Goal: Task Accomplishment & Management: Use online tool/utility

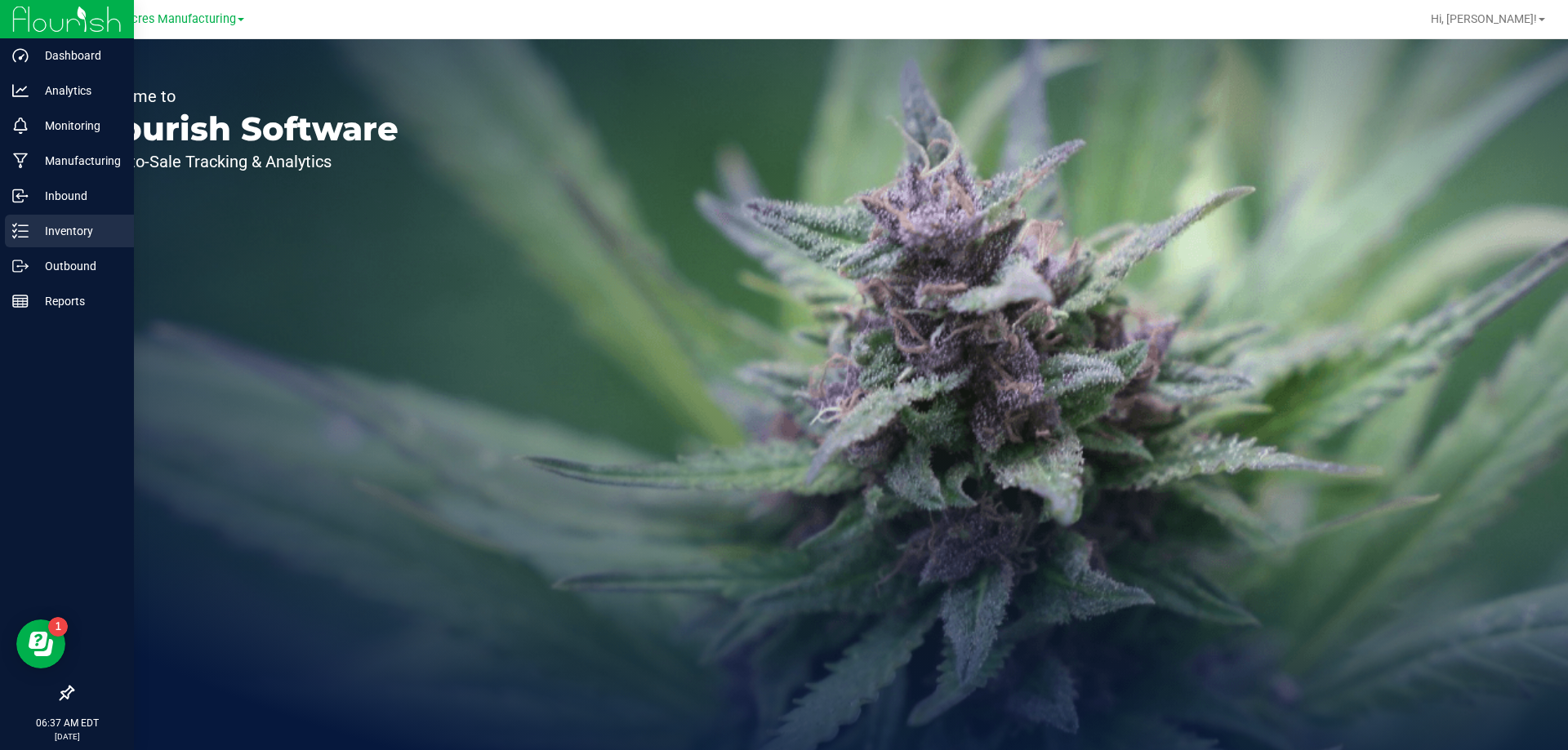
click at [34, 237] on p "Inventory" at bounding box center [77, 231] width 98 height 20
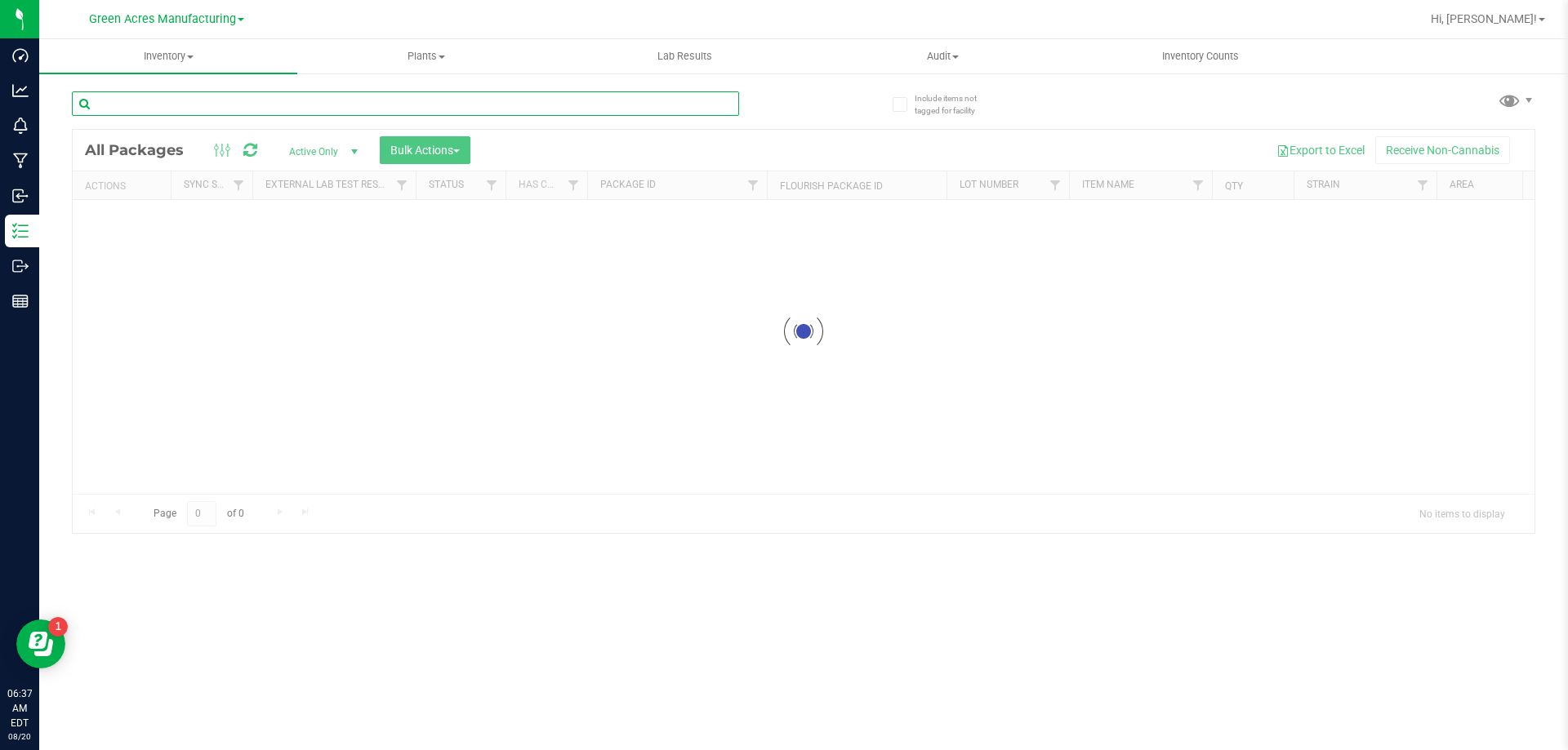
click at [530, 105] on input "text" at bounding box center [406, 103] width 667 height 25
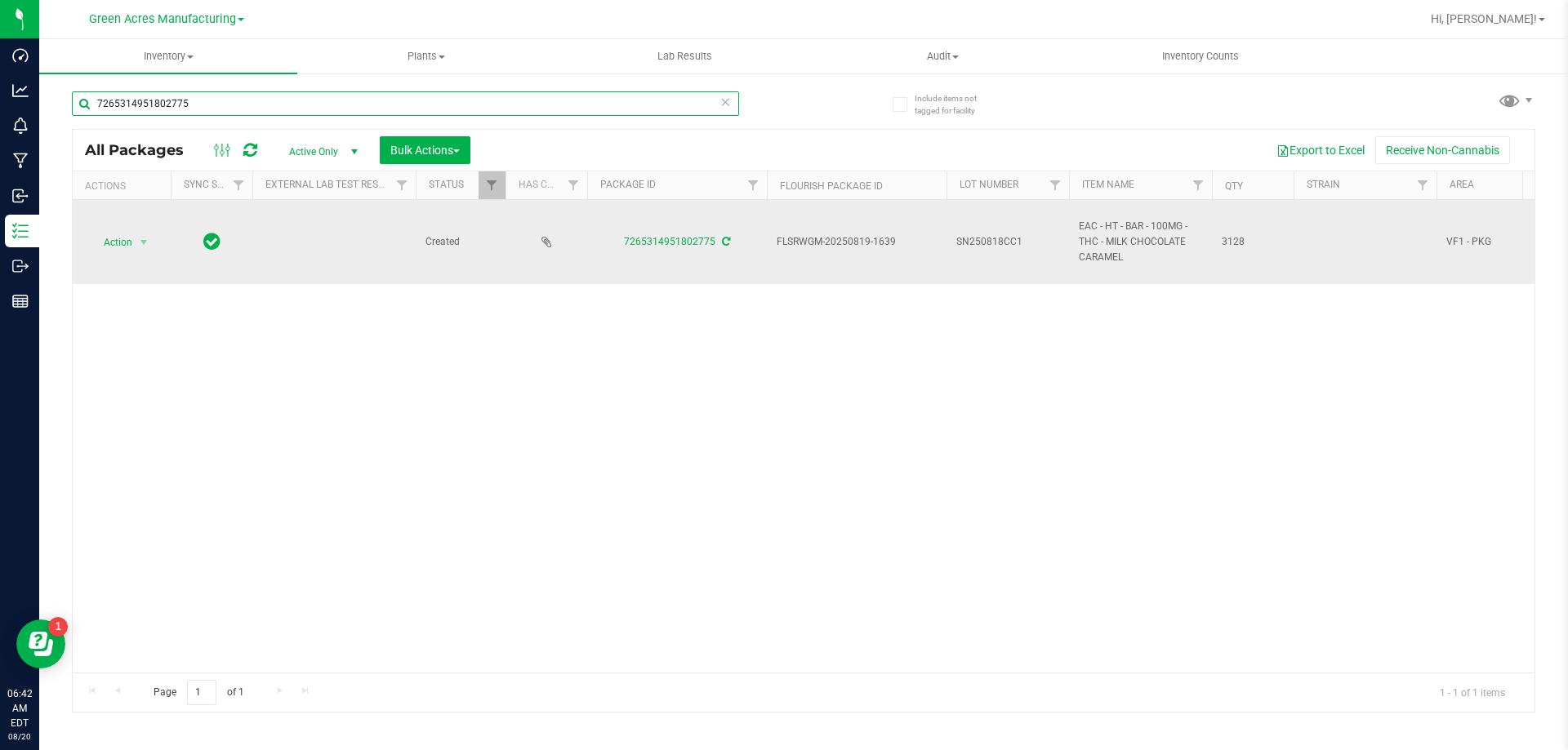
type input "7265314951802775"
click at [1038, 241] on span "SN250818CC1" at bounding box center [1008, 242] width 103 height 15
type input "SN250818CC1-0820"
click at [117, 247] on span "Action" at bounding box center [111, 242] width 44 height 23
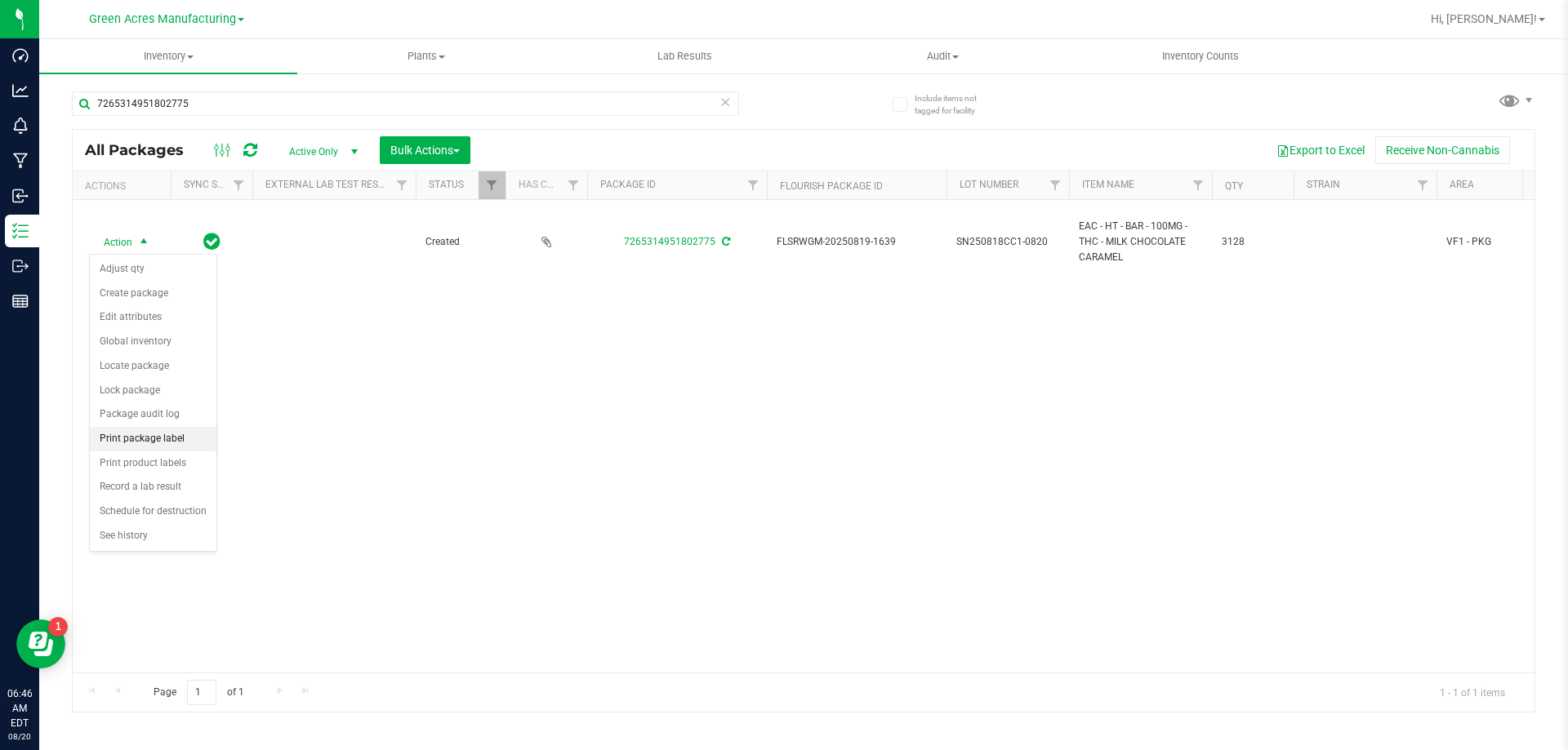
click at [138, 431] on li "Print package label" at bounding box center [153, 439] width 126 height 25
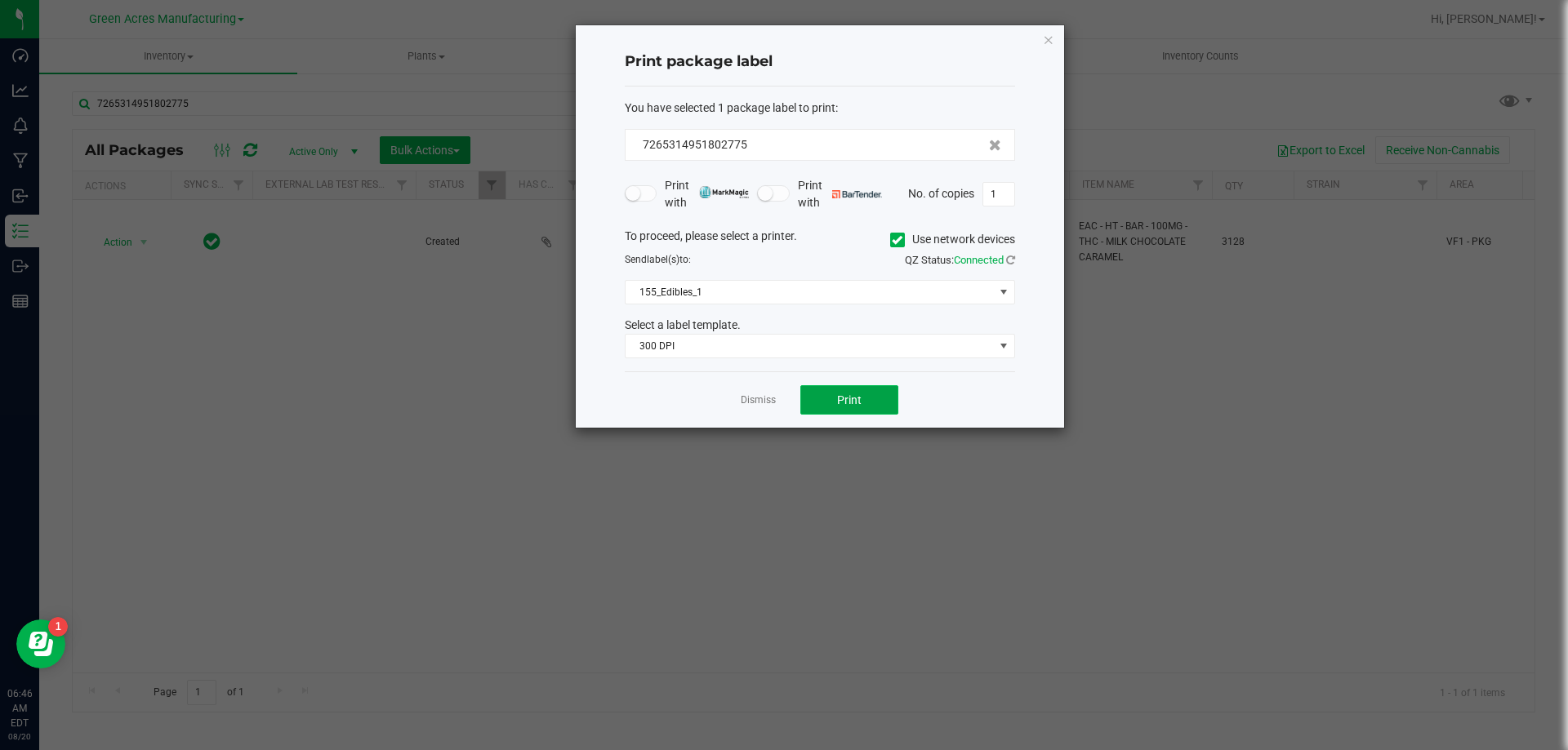
click at [862, 399] on button "Print" at bounding box center [849, 400] width 98 height 29
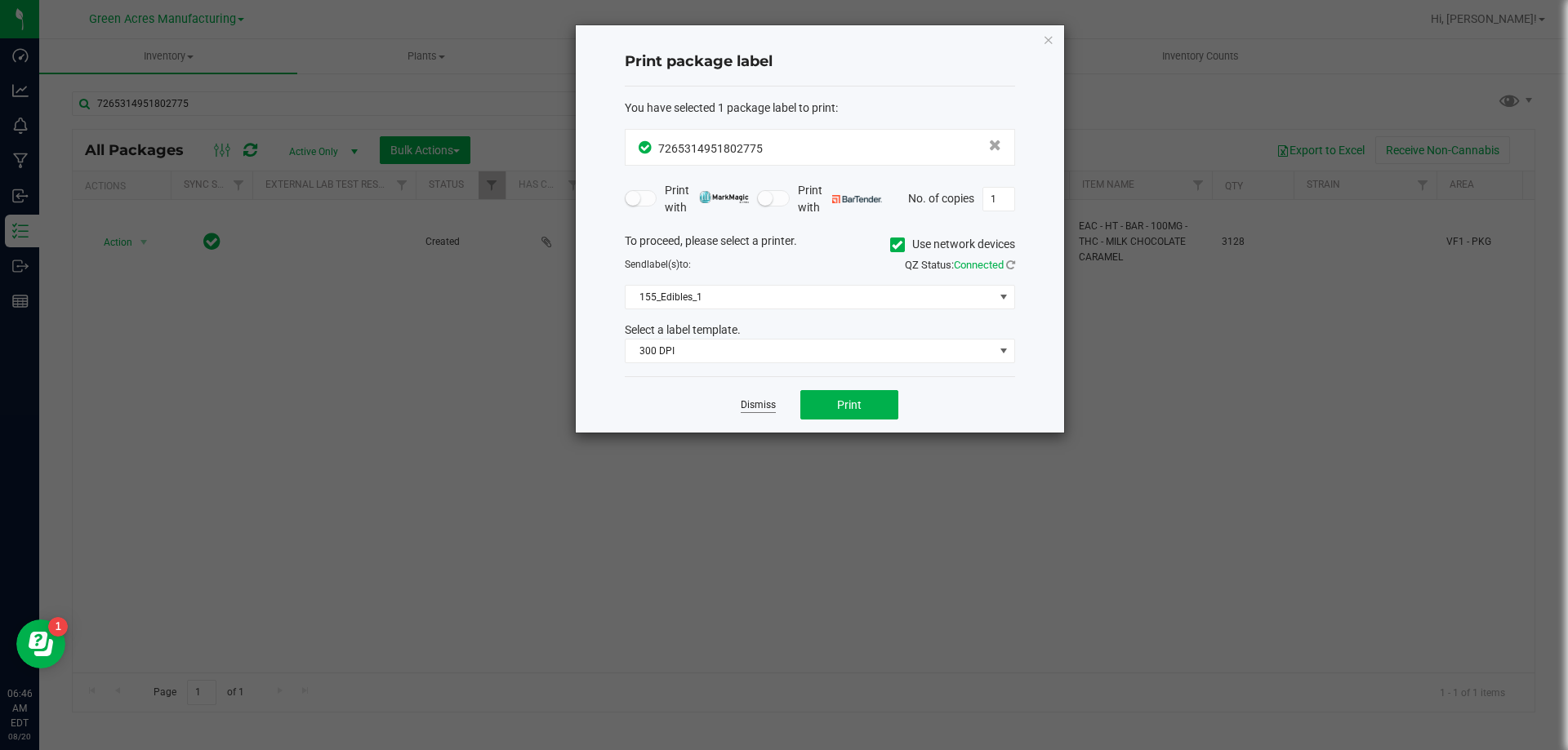
click at [747, 408] on link "Dismiss" at bounding box center [758, 405] width 35 height 14
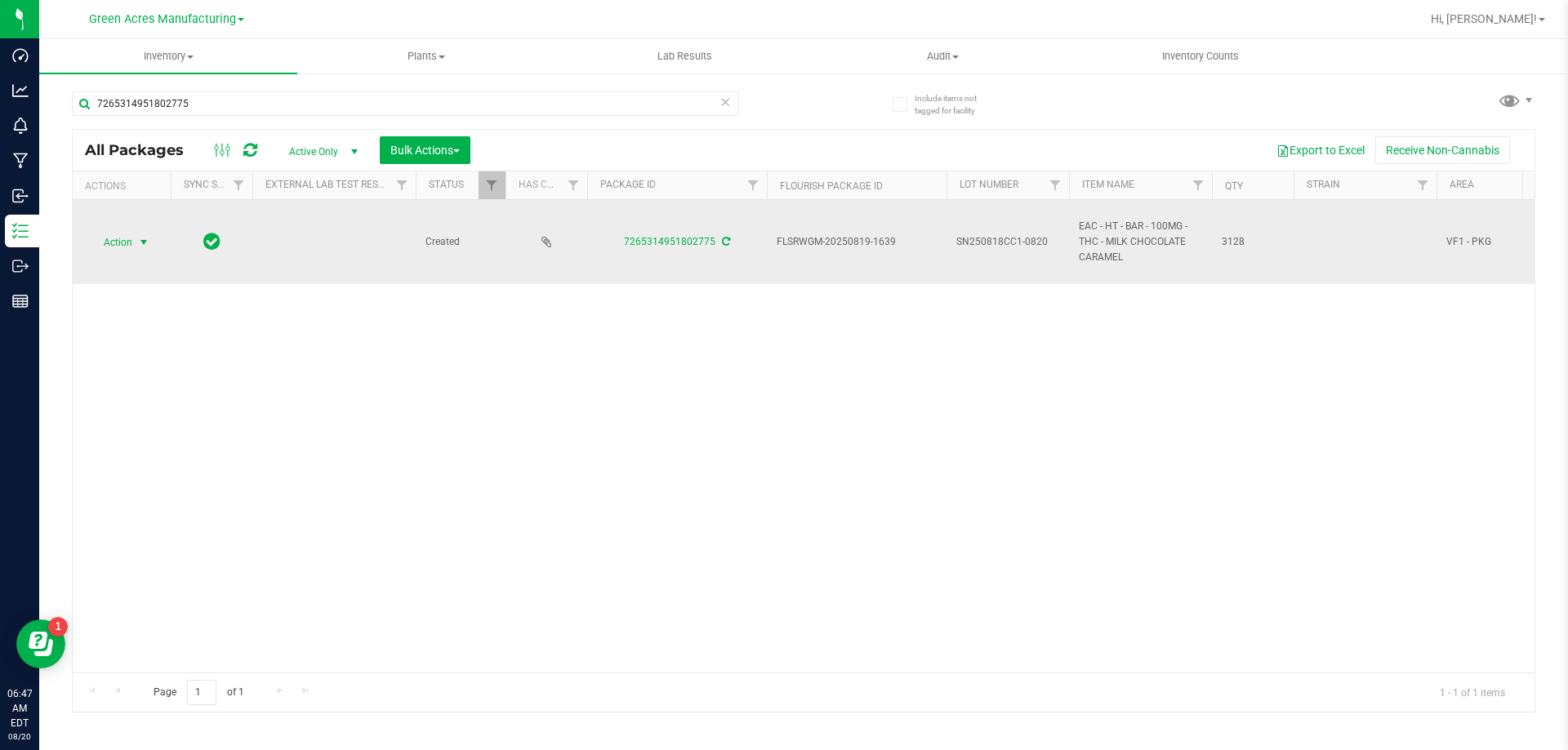
click at [131, 238] on span "Action" at bounding box center [111, 242] width 44 height 23
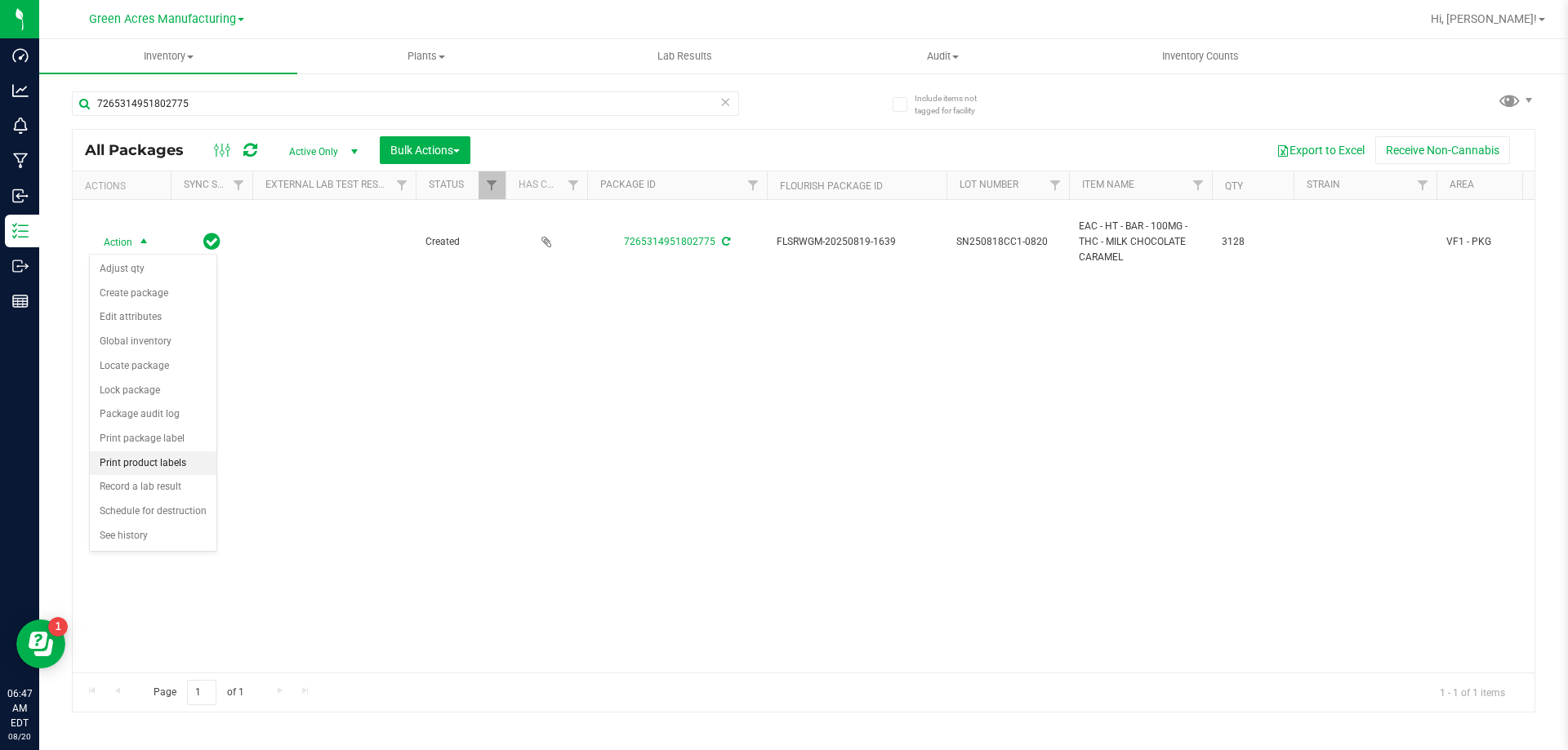
click at [164, 456] on li "Print product labels" at bounding box center [153, 464] width 126 height 25
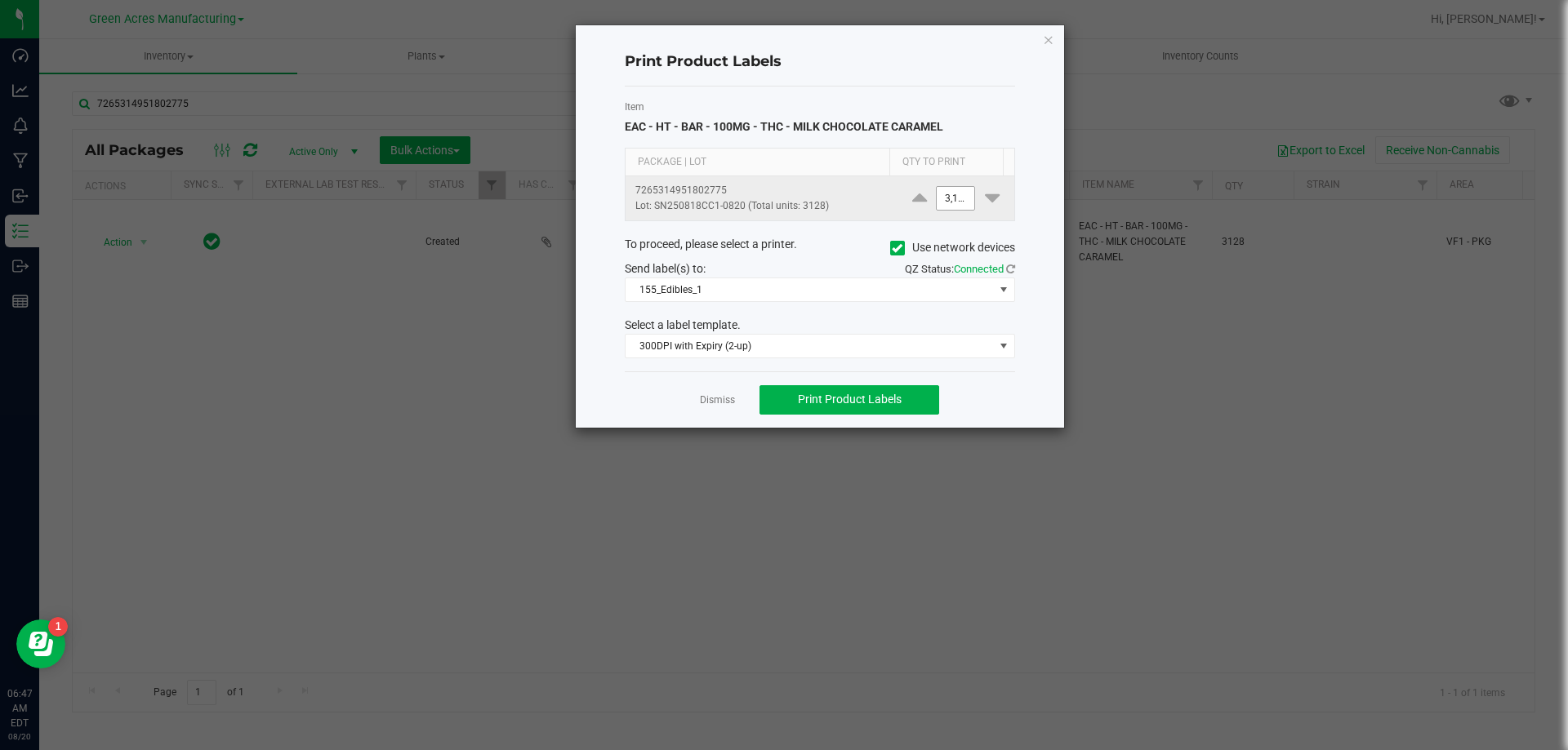
type input "3128"
click at [949, 199] on input "3128" at bounding box center [955, 198] width 38 height 23
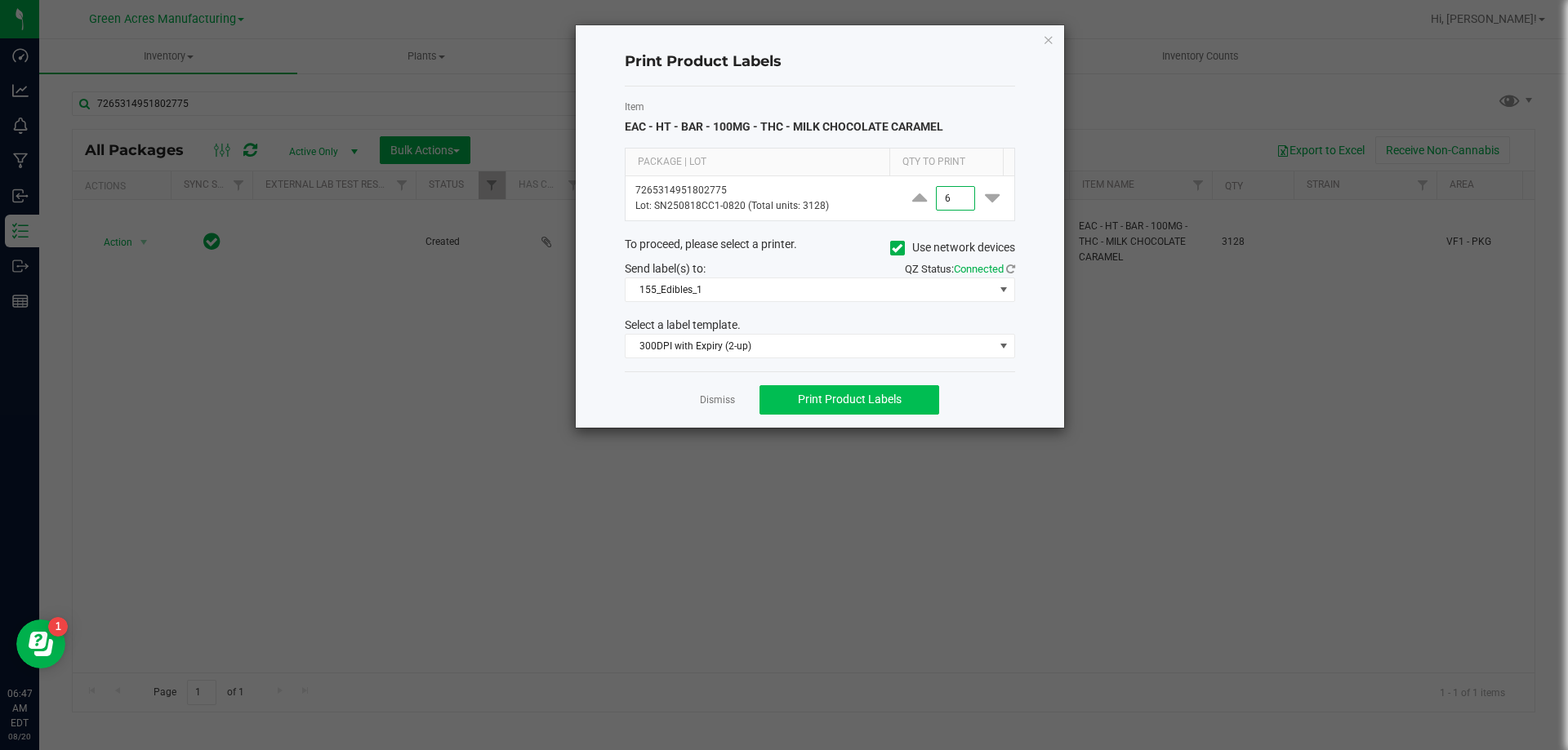
type input "6"
click at [886, 407] on button "Print Product Labels" at bounding box center [849, 400] width 180 height 29
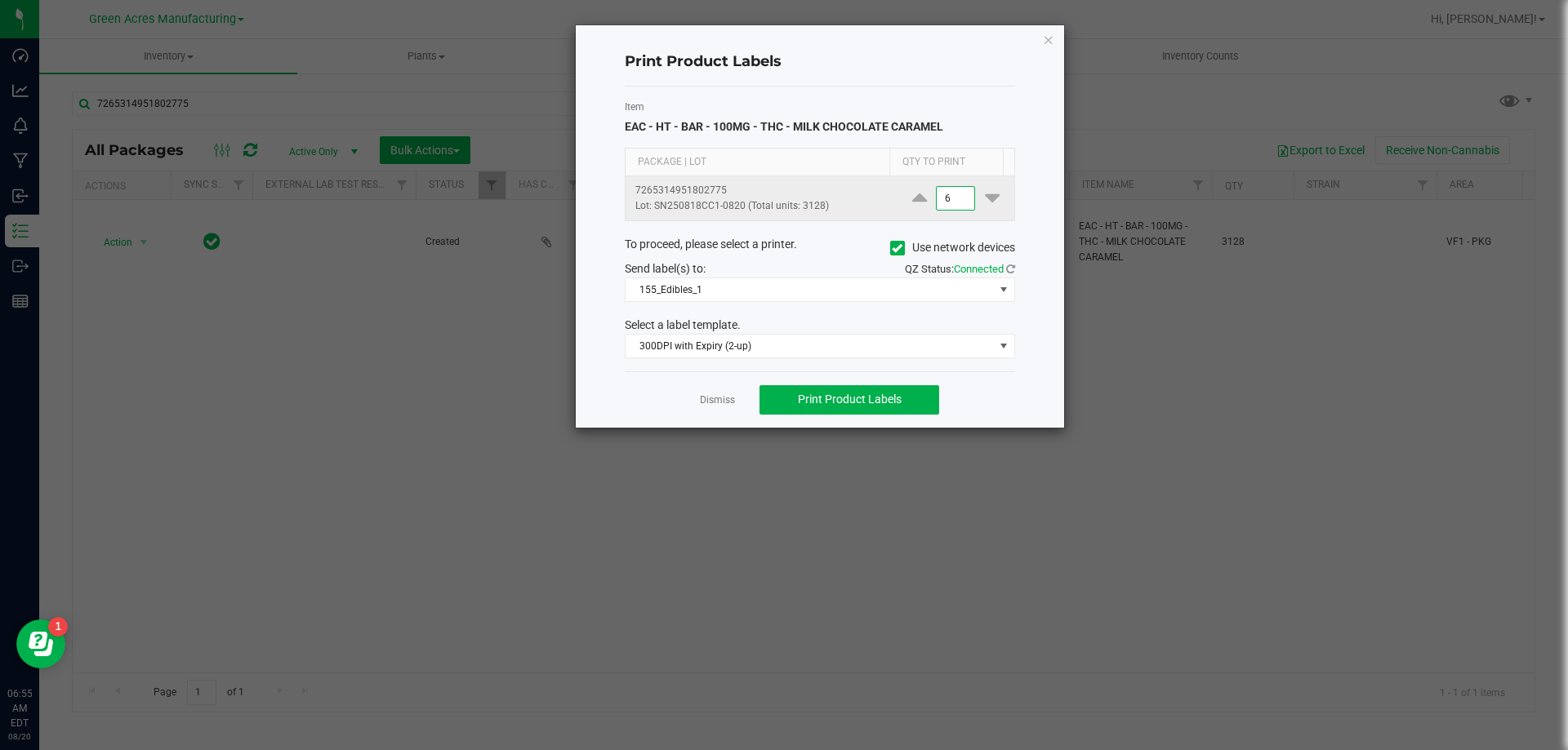
click at [948, 206] on input "6" at bounding box center [955, 198] width 38 height 23
type input "2,500"
click at [882, 396] on span "Print Product Labels" at bounding box center [850, 399] width 104 height 13
